Goal: Task Accomplishment & Management: Manage account settings

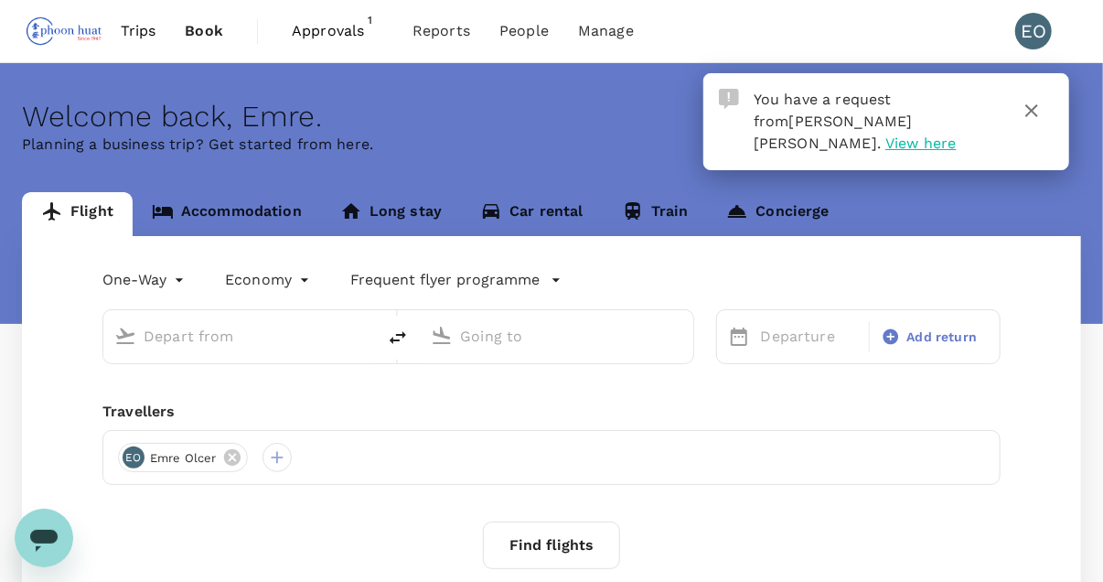
click at [899, 134] on span "View here" at bounding box center [920, 142] width 70 height 17
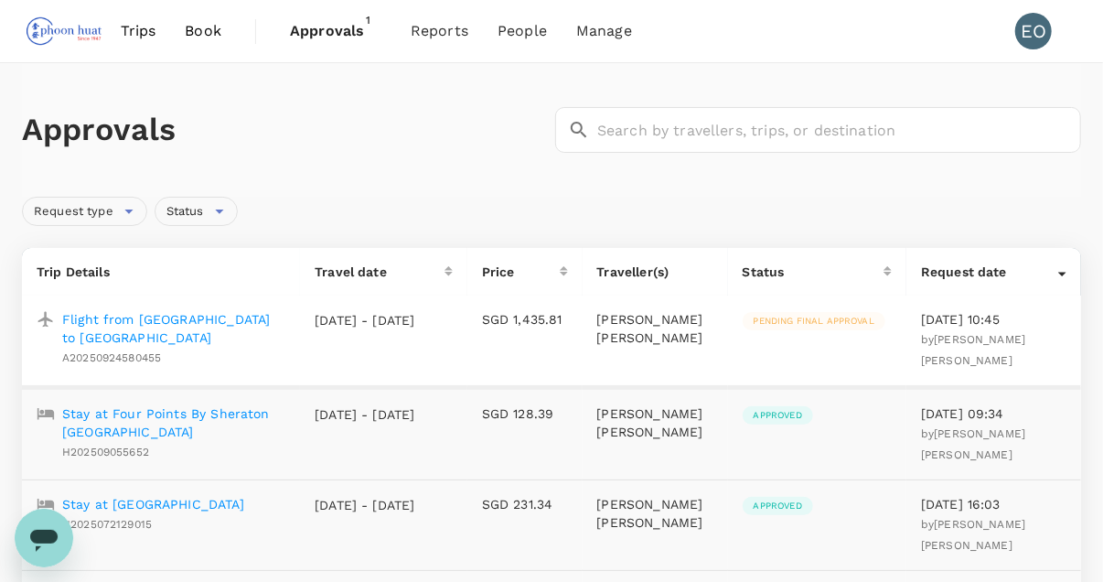
click at [246, 322] on p "Flight from [GEOGRAPHIC_DATA] to [GEOGRAPHIC_DATA]" at bounding box center [173, 328] width 223 height 37
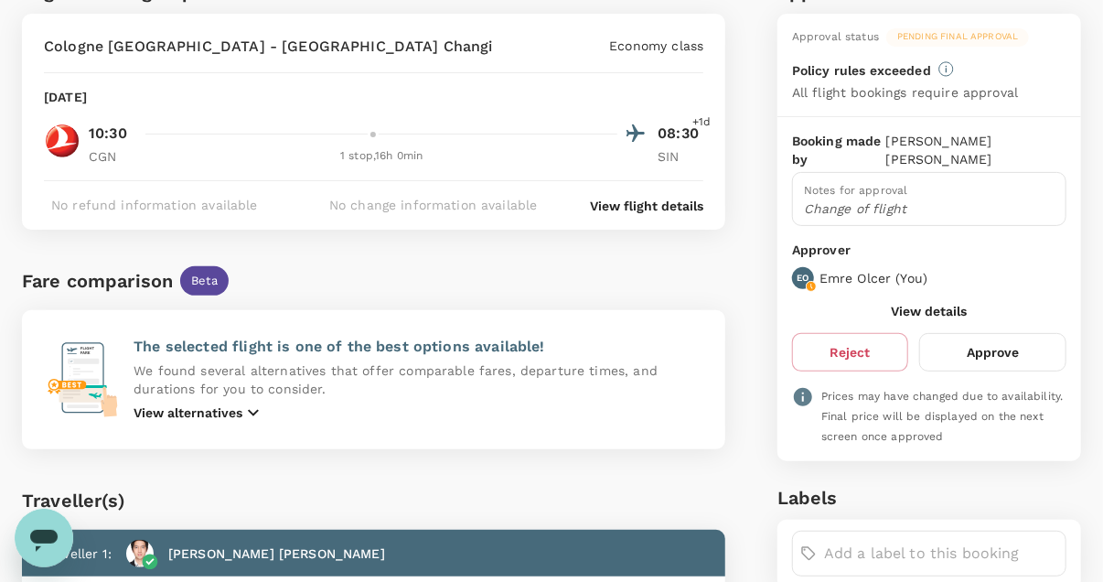
scroll to position [156, 0]
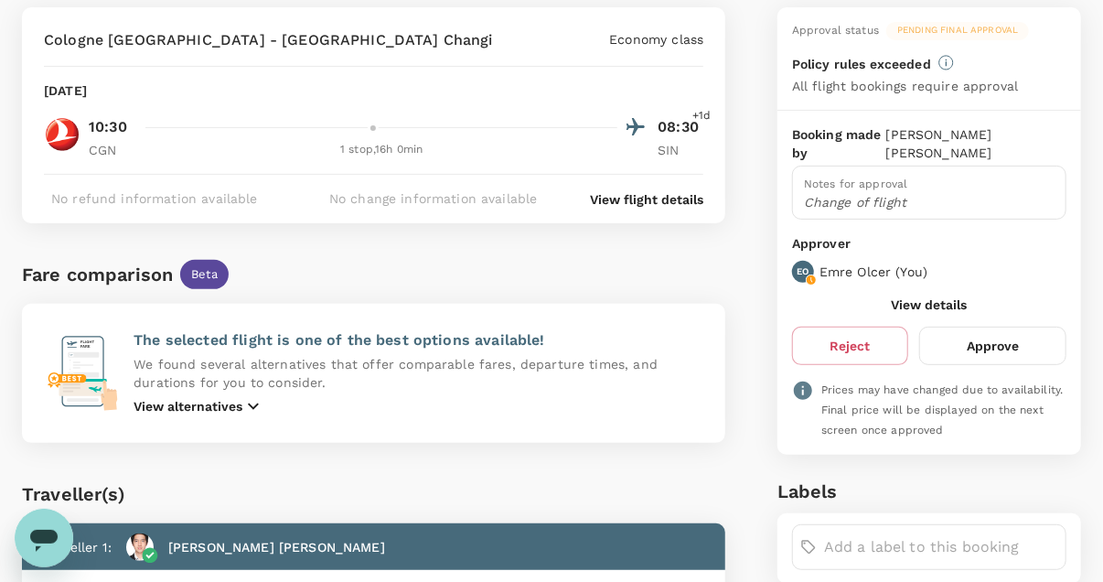
click at [998, 332] on button "Approve" at bounding box center [992, 345] width 147 height 38
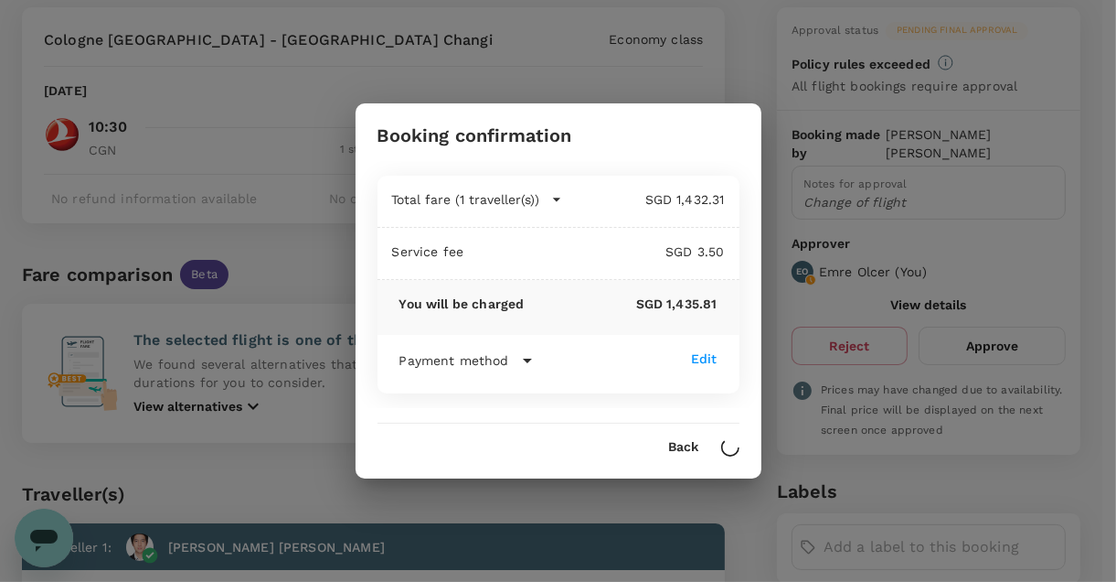
click at [517, 355] on icon at bounding box center [528, 360] width 22 height 22
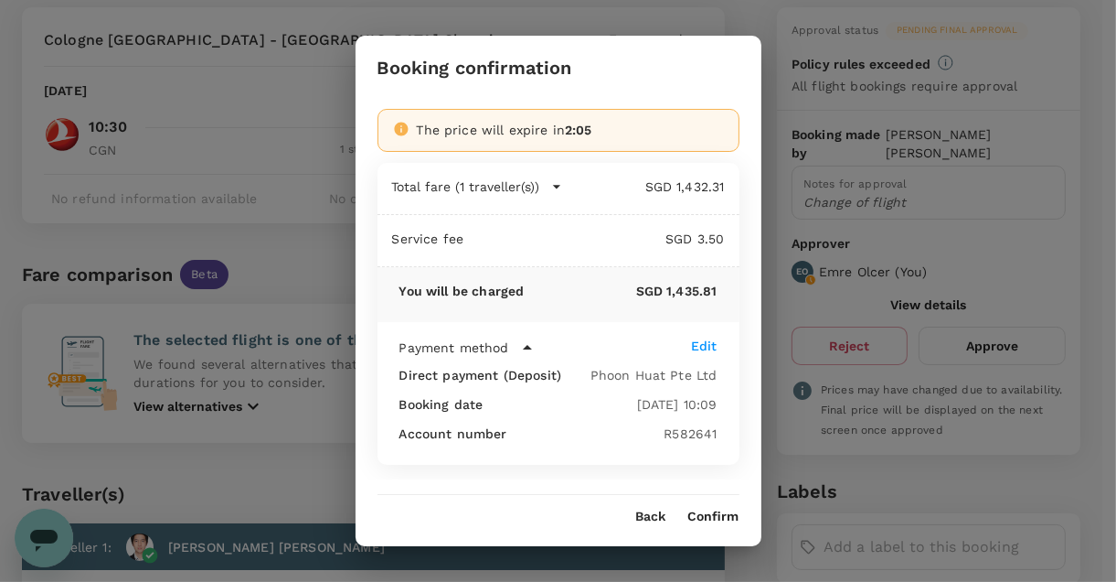
click at [729, 518] on button "Confirm" at bounding box center [714, 516] width 51 height 15
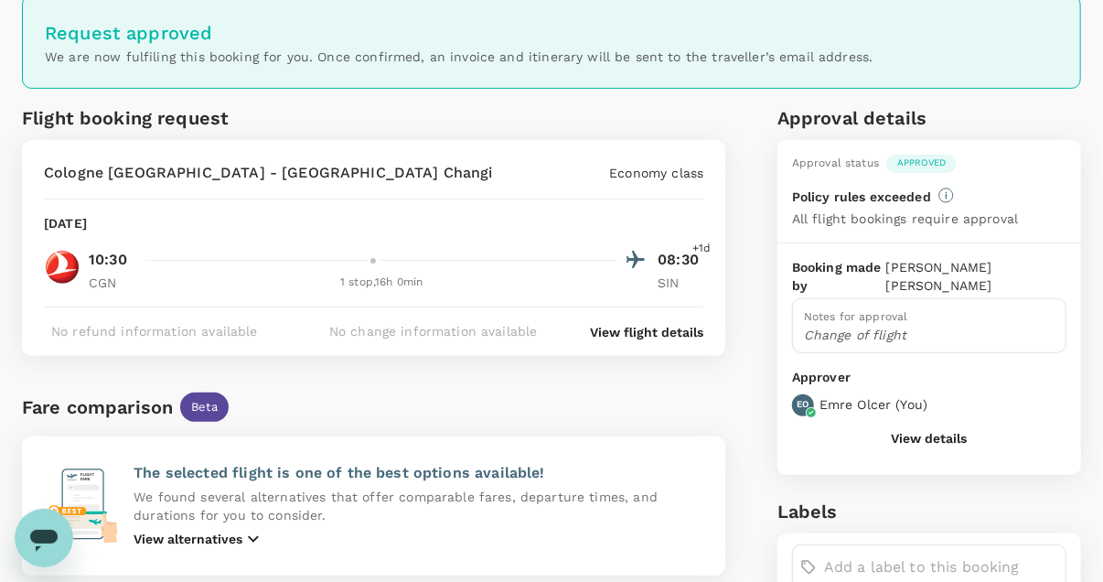
scroll to position [0, 0]
